Goal: Task Accomplishment & Management: Use online tool/utility

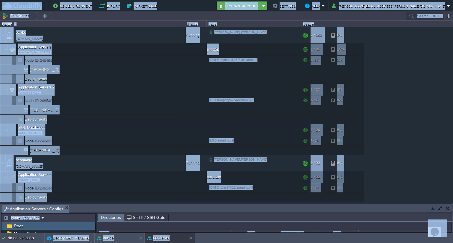
scroll to position [172, 0]
click at [445, 97] on div "ocr-be [DOMAIN_NAME] Running [PERSON_NAME].[PERSON_NAME] + Add to Env Group RAM…" at bounding box center [226, 115] width 453 height 176
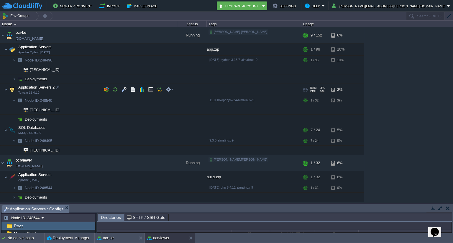
click at [37, 88] on span "Application Servers 2" at bounding box center [37, 87] width 38 height 5
click at [123, 93] on td at bounding box center [124, 89] width 9 height 9
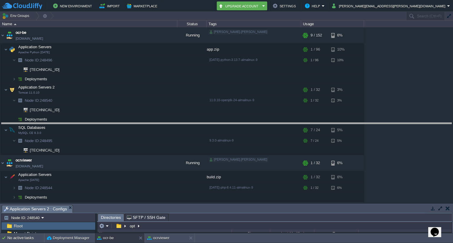
drag, startPoint x: 224, startPoint y: 209, endPoint x: 215, endPoint y: 115, distance: 94.4
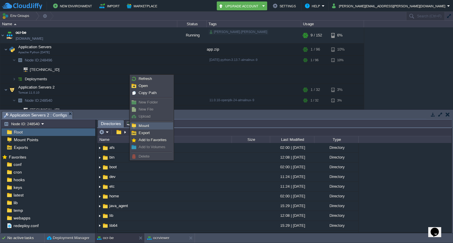
click at [143, 127] on span "Mount" at bounding box center [143, 126] width 11 height 4
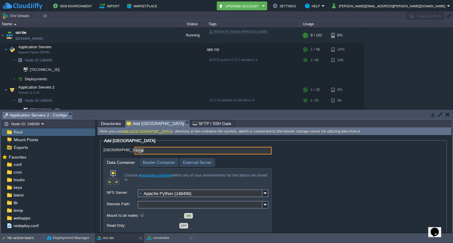
scroll to position [21, 0]
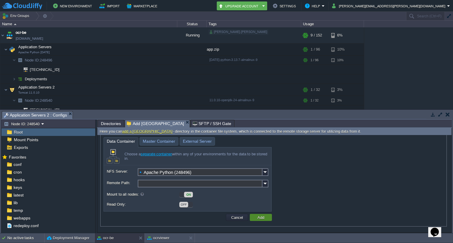
click at [260, 219] on button "Add" at bounding box center [260, 217] width 10 height 5
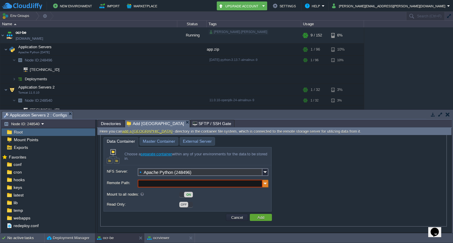
click at [265, 184] on img at bounding box center [265, 184] width 6 height 8
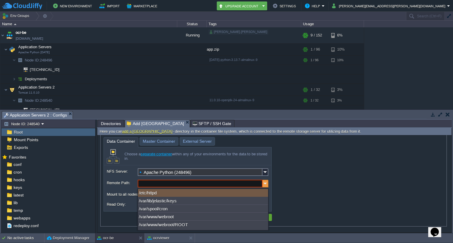
click at [265, 184] on img at bounding box center [265, 184] width 6 height 8
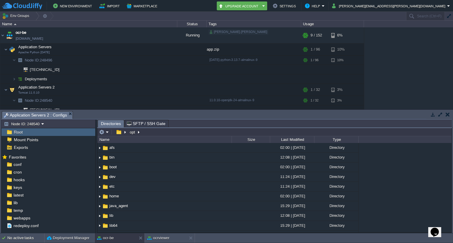
scroll to position [0, 0]
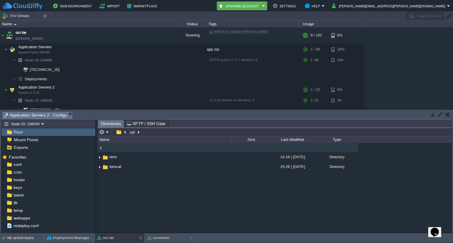
click at [151, 194] on div ".. remi 14:19 | [DATE] Directory tomcat 15:29 | [DATE] Directory" at bounding box center [274, 188] width 354 height 90
click at [130, 192] on div ".. remi 14:19 | [DATE] Directory tomcat 15:29 | [DATE] Directory" at bounding box center [274, 188] width 354 height 90
click at [139, 132] on em "opt" at bounding box center [135, 132] width 12 height 5
click at [188, 213] on div ".. remi 14:19 | [DATE] Directory tomcat 15:29 | [DATE] Directory" at bounding box center [274, 188] width 354 height 90
click at [105, 149] on span ".." at bounding box center [106, 147] width 4 height 5
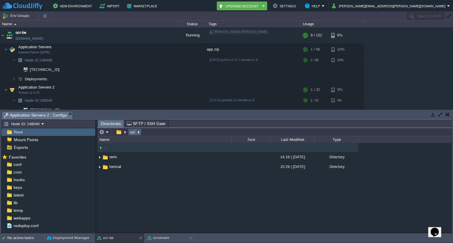
click at [131, 132] on button "opt" at bounding box center [133, 132] width 8 height 5
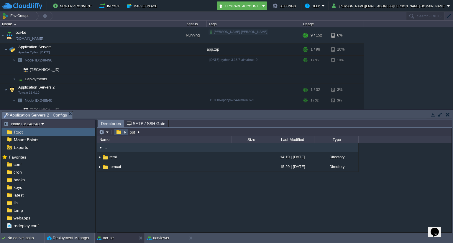
click at [118, 134] on button "button" at bounding box center [118, 132] width 9 height 5
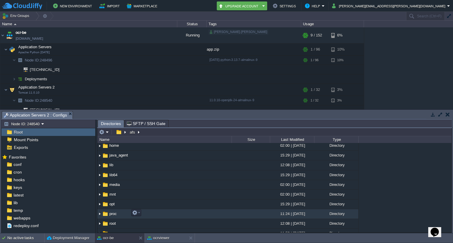
scroll to position [51, 0]
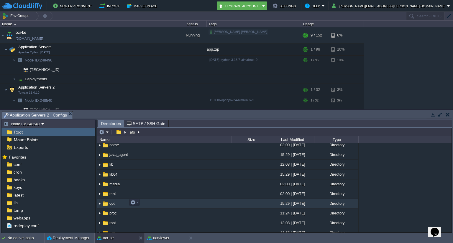
click at [112, 201] on span "opt" at bounding box center [111, 203] width 7 height 5
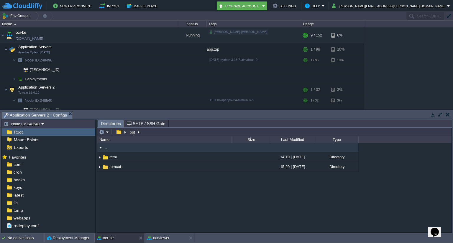
click at [106, 150] on span ".." at bounding box center [106, 147] width 4 height 5
click at [139, 131] on em "opt" at bounding box center [135, 132] width 12 height 5
click at [133, 134] on button "opt" at bounding box center [133, 132] width 8 height 5
click at [125, 133] on em at bounding box center [120, 132] width 13 height 5
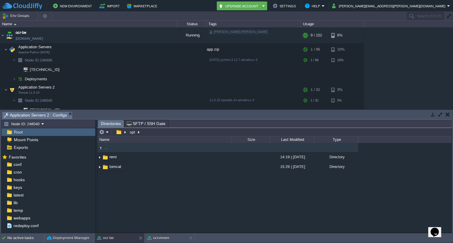
click at [192, 188] on div ".. remi 14:19 | [DATE] Directory tomcat 15:29 | [DATE] Directory" at bounding box center [274, 188] width 354 height 90
type input "/opt"
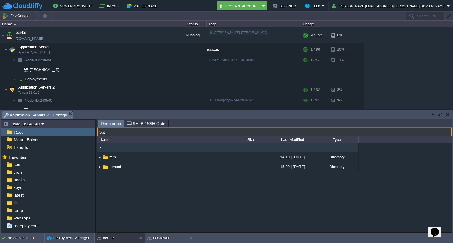
click at [171, 131] on input "/opt" at bounding box center [274, 132] width 354 height 8
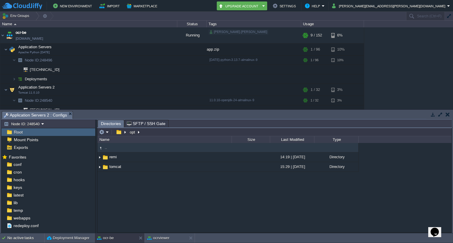
click at [159, 207] on div ".. remi 14:19 | [DATE] Directory tomcat 15:29 | [DATE] Directory" at bounding box center [274, 188] width 354 height 90
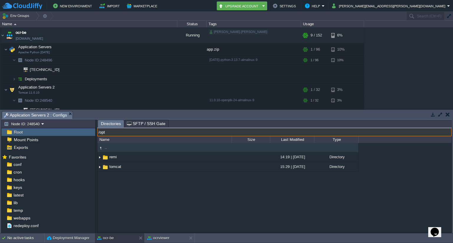
click at [154, 133] on input "/opt" at bounding box center [274, 132] width 354 height 8
type input "/opt/application.properties"
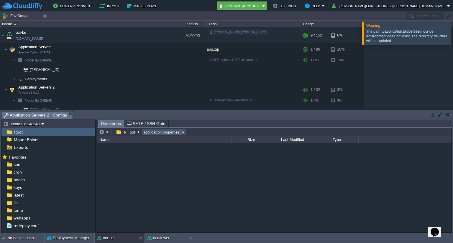
click at [169, 131] on button "application.properties" at bounding box center [161, 132] width 39 height 5
click at [131, 132] on button "opt" at bounding box center [133, 132] width 8 height 5
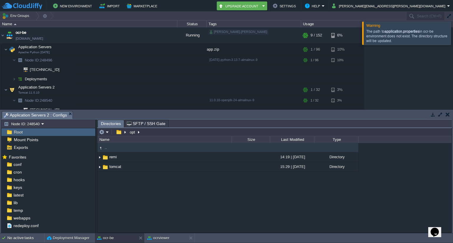
click at [136, 187] on div ".. remi 14:19 | [DATE] Directory tomcat 15:29 | [DATE] Directory" at bounding box center [274, 188] width 354 height 90
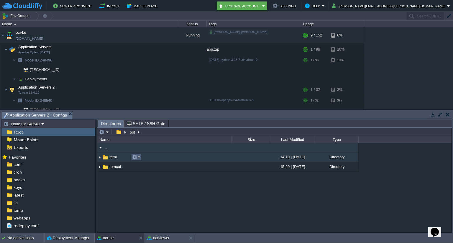
click at [139, 159] on em at bounding box center [136, 157] width 8 height 5
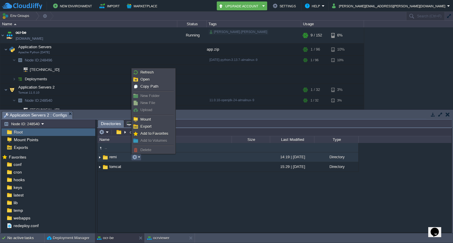
click at [145, 204] on div ".. remi 14:19 | [DATE] Directory tomcat 15:29 | [DATE] Directory" at bounding box center [274, 188] width 354 height 90
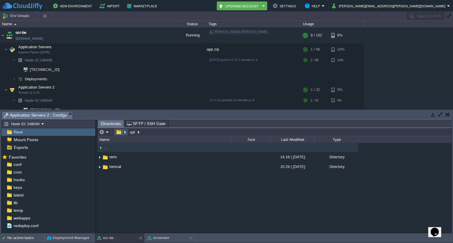
click at [117, 133] on button "button" at bounding box center [118, 132] width 9 height 5
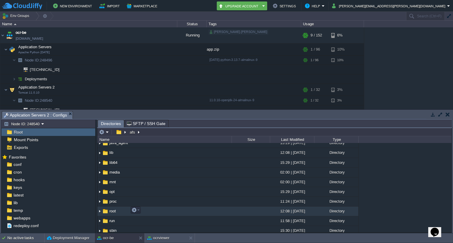
scroll to position [64, 0]
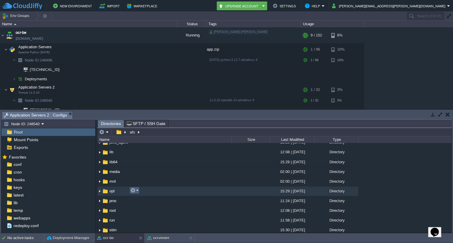
click at [137, 192] on em at bounding box center [134, 190] width 8 height 5
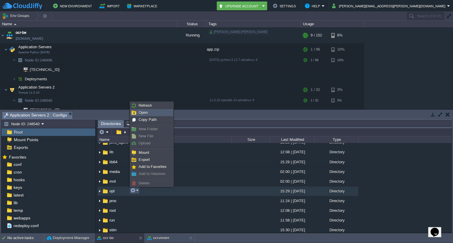
click at [141, 113] on span "Open" at bounding box center [142, 112] width 9 height 4
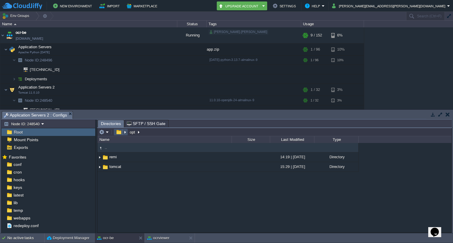
click at [118, 132] on button "button" at bounding box center [118, 132] width 9 height 5
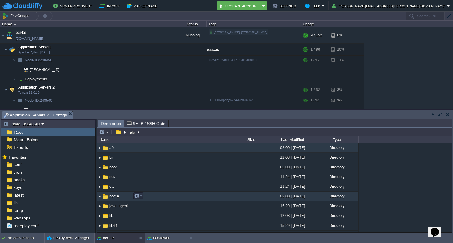
click at [117, 193] on td "home" at bounding box center [164, 197] width 134 height 10
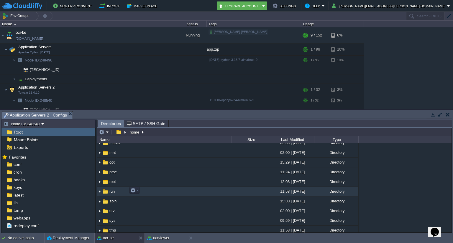
scroll to position [93, 0]
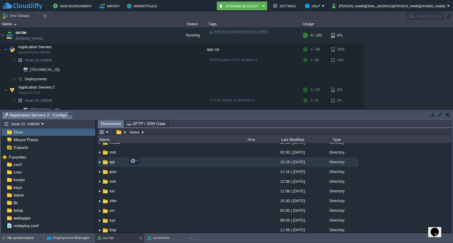
click at [117, 159] on td "opt" at bounding box center [164, 163] width 134 height 10
click at [135, 161] on button "button" at bounding box center [132, 161] width 5 height 5
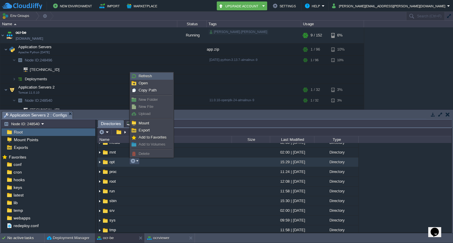
click at [145, 77] on span "Refresh" at bounding box center [144, 76] width 13 height 4
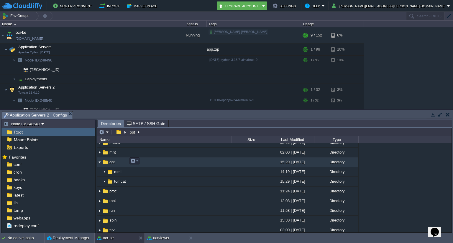
click at [110, 162] on span "opt" at bounding box center [111, 162] width 7 height 5
drag, startPoint x: 104, startPoint y: 162, endPoint x: 170, endPoint y: 160, distance: 66.0
click at [170, 160] on td "opt" at bounding box center [164, 163] width 134 height 10
click at [133, 161] on button "button" at bounding box center [132, 161] width 5 height 5
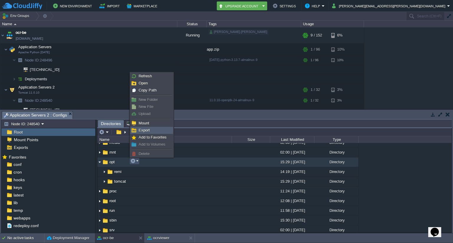
click at [142, 131] on span "Export" at bounding box center [143, 130] width 11 height 4
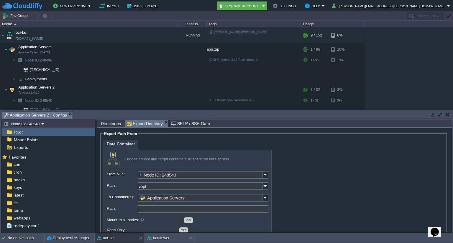
scroll to position [26, 0]
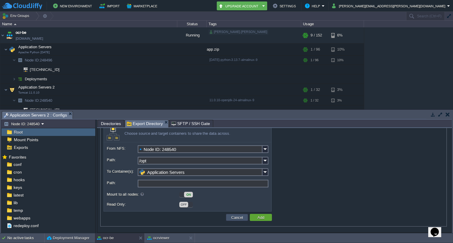
click at [236, 220] on button "Cancel" at bounding box center [236, 217] width 15 height 5
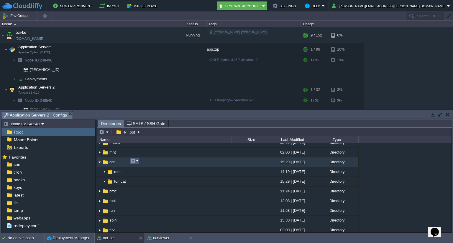
click at [136, 162] on em at bounding box center [134, 161] width 8 height 5
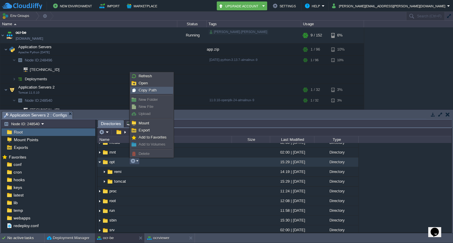
click at [147, 92] on span "Copy Path" at bounding box center [147, 90] width 18 height 4
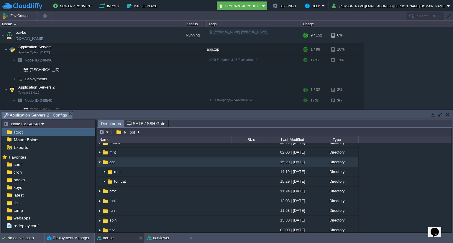
click at [399, 179] on div ".. afs 02:00 | [DATE] Directory bin 12:08 | [DATE] Directory boot 02:00 | [DATE…" at bounding box center [274, 188] width 354 height 90
click at [135, 161] on button "button" at bounding box center [132, 161] width 5 height 5
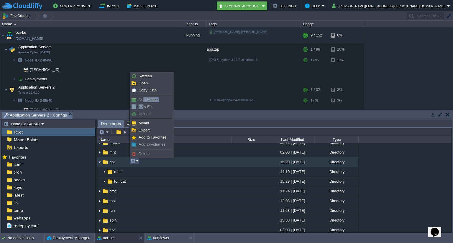
drag, startPoint x: 143, startPoint y: 103, endPoint x: 144, endPoint y: 107, distance: 4.1
click at [144, 107] on ul "Refresh Open Copy Path New Folder New File Upload Mount Export Add to Favorites…" at bounding box center [152, 115] width 44 height 86
click at [144, 107] on span "New File" at bounding box center [145, 107] width 15 height 4
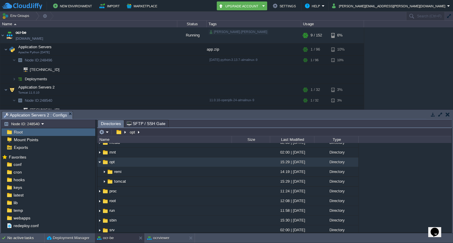
click at [416, 166] on div ".. afs 02:00 | [DATE] Directory bin 12:08 | [DATE] Directory boot 02:00 | [DATE…" at bounding box center [274, 188] width 354 height 90
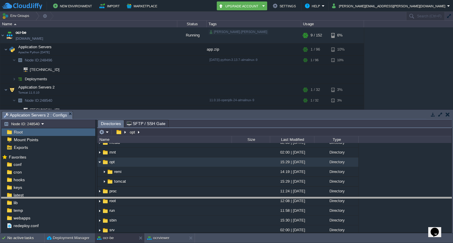
drag, startPoint x: 189, startPoint y: 117, endPoint x: 194, endPoint y: 203, distance: 86.2
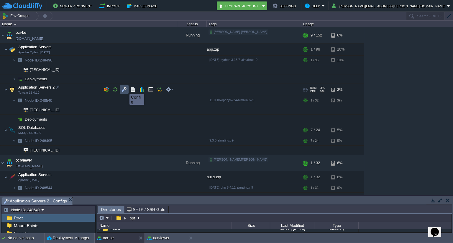
click at [125, 89] on button "button" at bounding box center [123, 89] width 5 height 5
click at [171, 90] on em at bounding box center [170, 89] width 8 height 5
click at [128, 90] on td at bounding box center [124, 89] width 9 height 9
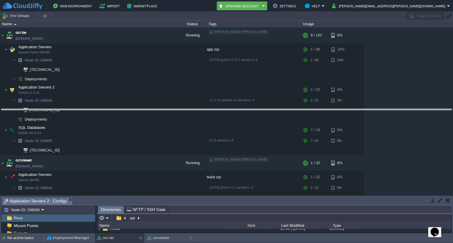
drag, startPoint x: 233, startPoint y: 199, endPoint x: 240, endPoint y: 110, distance: 89.6
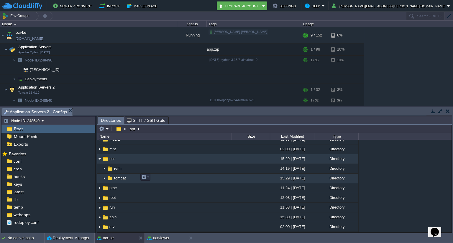
click at [105, 181] on img at bounding box center [104, 178] width 5 height 9
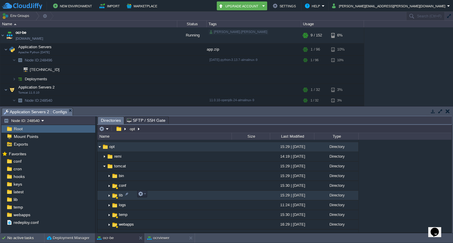
scroll to position [87, 0]
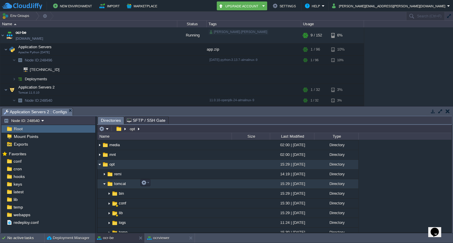
click at [106, 184] on img at bounding box center [104, 184] width 5 height 9
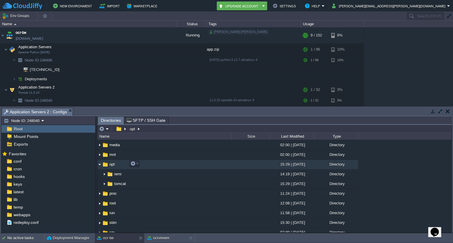
click at [110, 164] on span "opt" at bounding box center [111, 164] width 7 height 5
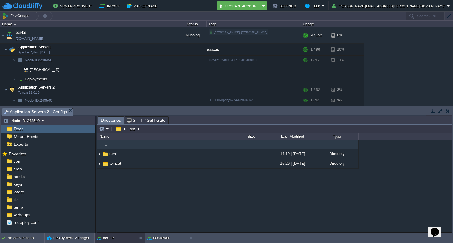
click at [185, 183] on div ".. remi 14:19 | [DATE] Directory tomcat 15:29 | [DATE] Directory" at bounding box center [274, 186] width 354 height 93
click at [170, 198] on div ".. remi 14:19 | [DATE] Directory tomcat 15:29 | [DATE] Directory" at bounding box center [274, 186] width 354 height 93
click at [179, 195] on div ".. remi 14:19 | [DATE] Directory tomcat 15:29 | [DATE] Directory" at bounding box center [274, 186] width 354 height 93
click at [172, 90] on em at bounding box center [170, 89] width 8 height 5
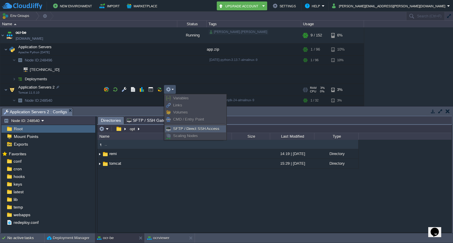
click at [187, 131] on span "SFTP / Direct SSH Access" at bounding box center [196, 129] width 46 height 4
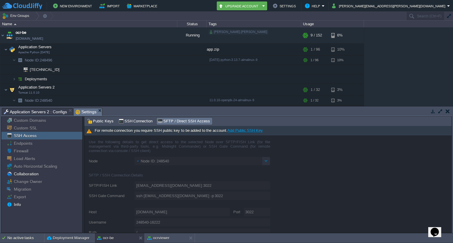
click at [255, 130] on link "Add Public SSH Key" at bounding box center [244, 130] width 35 height 4
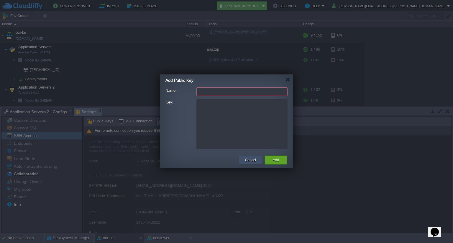
click at [251, 162] on button "Cancel" at bounding box center [250, 160] width 11 height 6
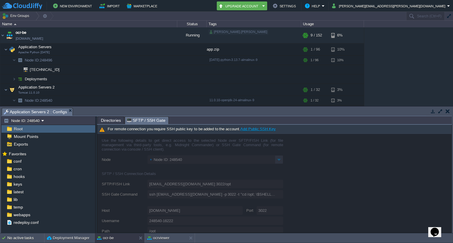
click at [147, 120] on span "SFTP / SSH Gate" at bounding box center [146, 120] width 39 height 7
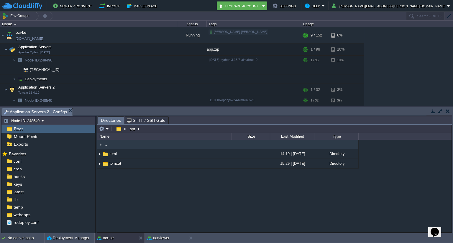
click at [110, 120] on span "Directories" at bounding box center [111, 120] width 20 height 7
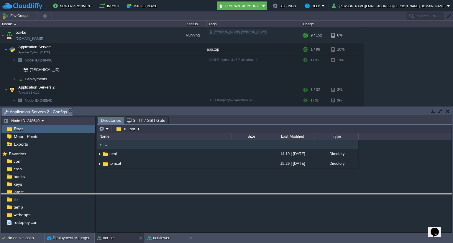
drag, startPoint x: 231, startPoint y: 111, endPoint x: 227, endPoint y: 196, distance: 85.3
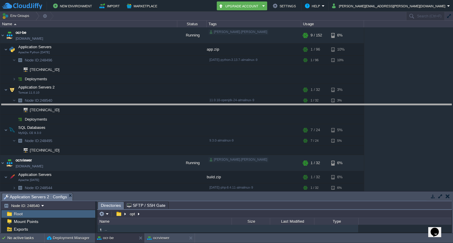
drag, startPoint x: 225, startPoint y: 198, endPoint x: 217, endPoint y: 104, distance: 94.6
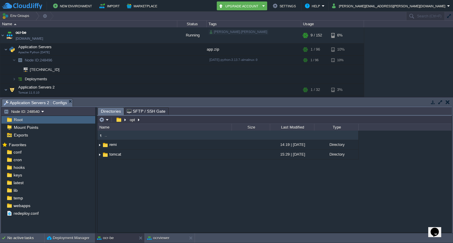
click at [19, 122] on span "Root" at bounding box center [18, 119] width 11 height 5
click at [24, 126] on span "Mount Points" at bounding box center [26, 127] width 27 height 5
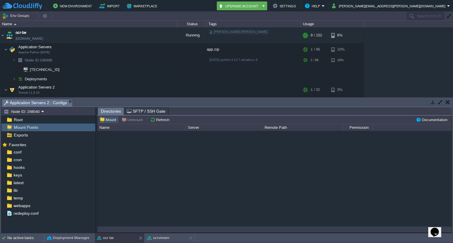
click at [104, 122] on button "Mount" at bounding box center [109, 119] width 18 height 5
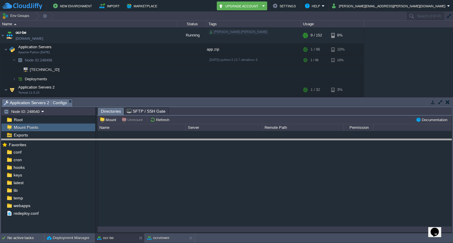
drag, startPoint x: 229, startPoint y: 105, endPoint x: 228, endPoint y: 145, distance: 40.1
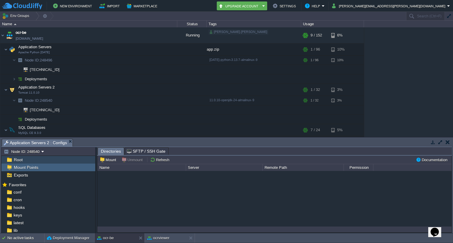
click at [21, 160] on span "Root" at bounding box center [18, 159] width 11 height 5
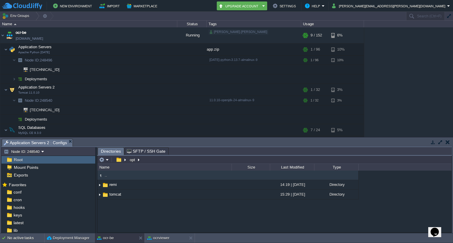
click at [180, 217] on div ".. remi 14:19 | [DATE] Directory tomcat 15:29 | [DATE] Directory" at bounding box center [274, 202] width 354 height 62
